Goal: Information Seeking & Learning: Compare options

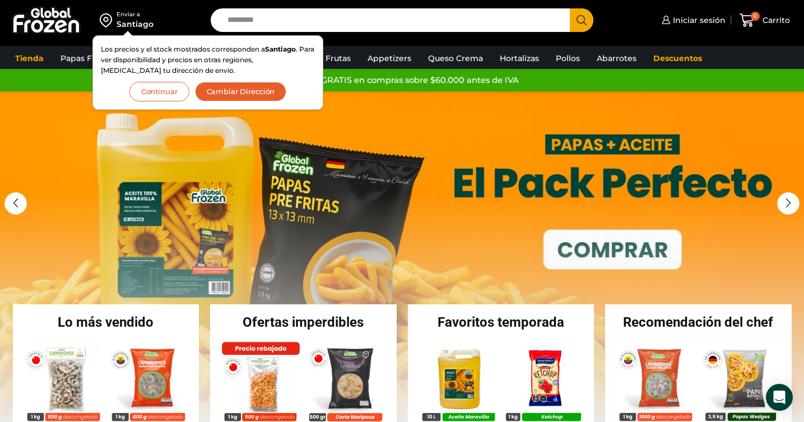
click at [172, 92] on button "Continuar" at bounding box center [159, 92] width 60 height 20
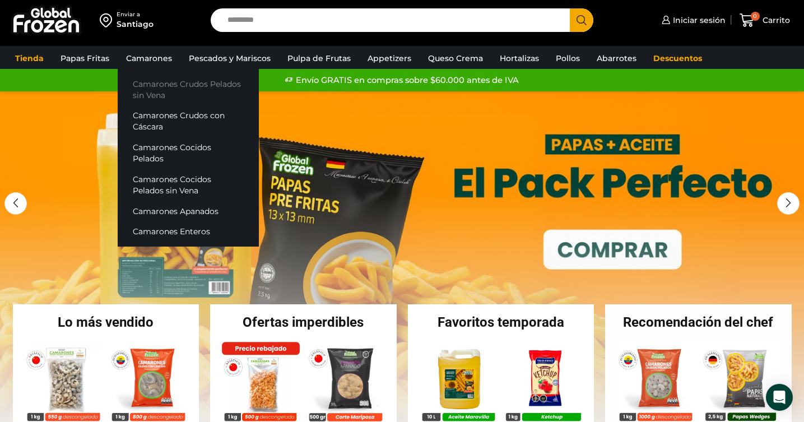
click at [157, 84] on link "Camarones Crudos Pelados sin Vena" at bounding box center [188, 89] width 141 height 32
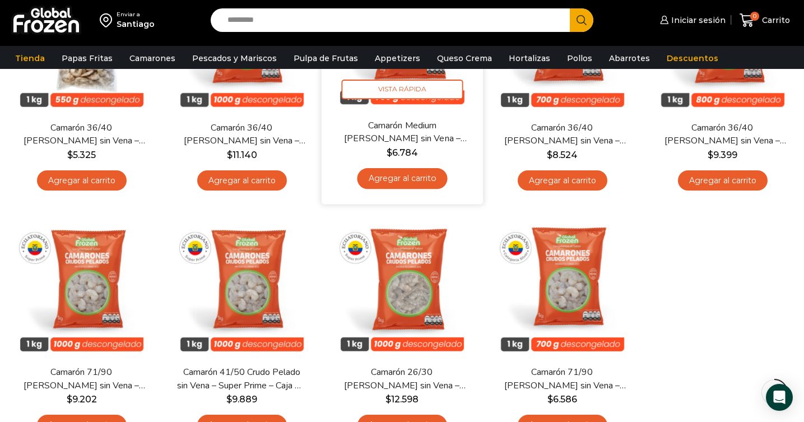
scroll to position [199, 0]
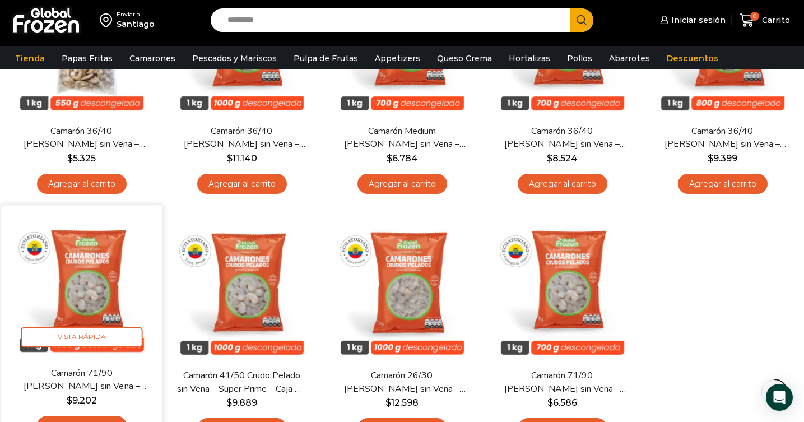
click at [79, 258] on img at bounding box center [82, 286] width 145 height 145
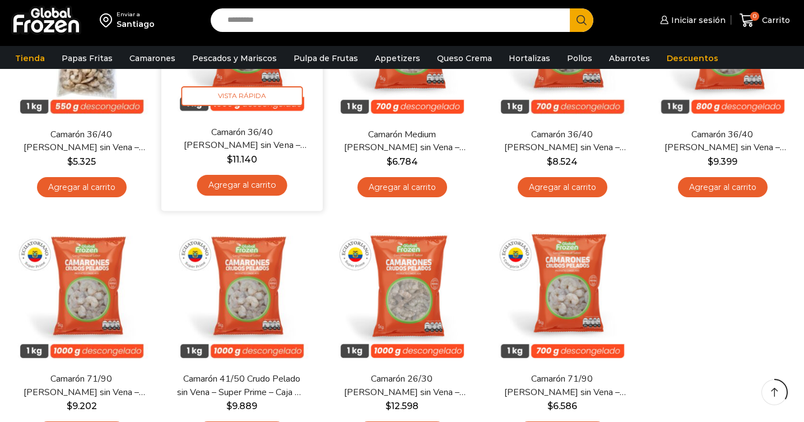
scroll to position [174, 0]
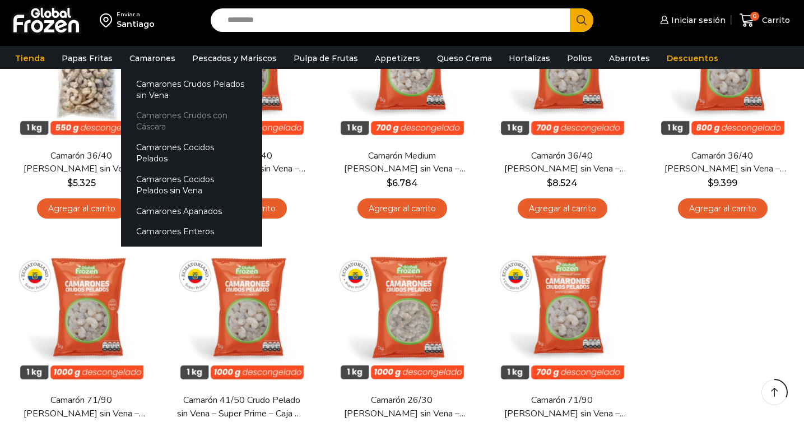
click at [150, 120] on link "Camarones Crudos con Cáscara" at bounding box center [191, 121] width 141 height 32
